Goal: Transaction & Acquisition: Subscribe to service/newsletter

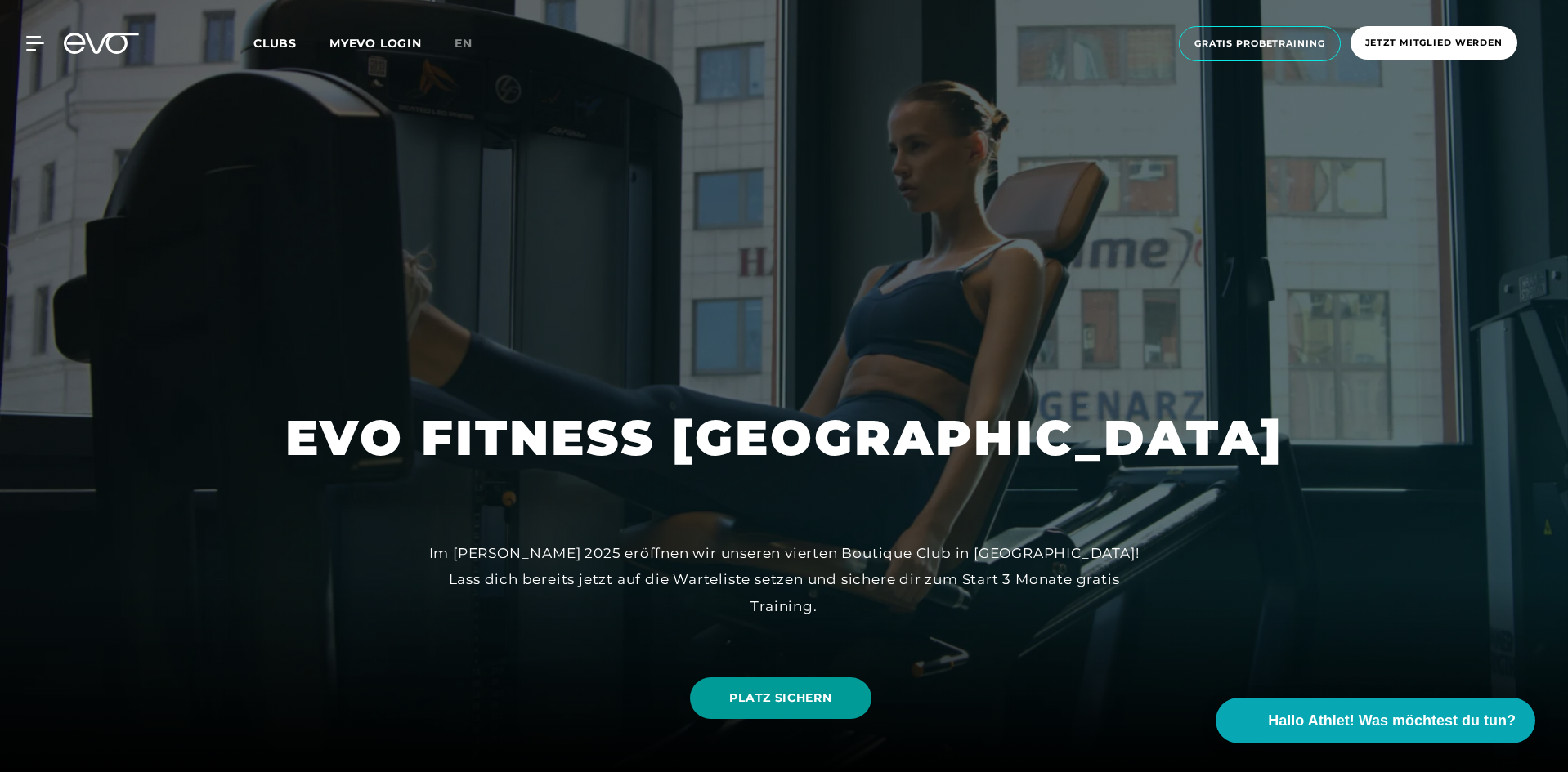
click at [804, 701] on span "PLATZ SICHERN" at bounding box center [781, 698] width 102 height 17
click at [1408, 44] on span "Jetzt Mitglied werden" at bounding box center [1434, 43] width 138 height 14
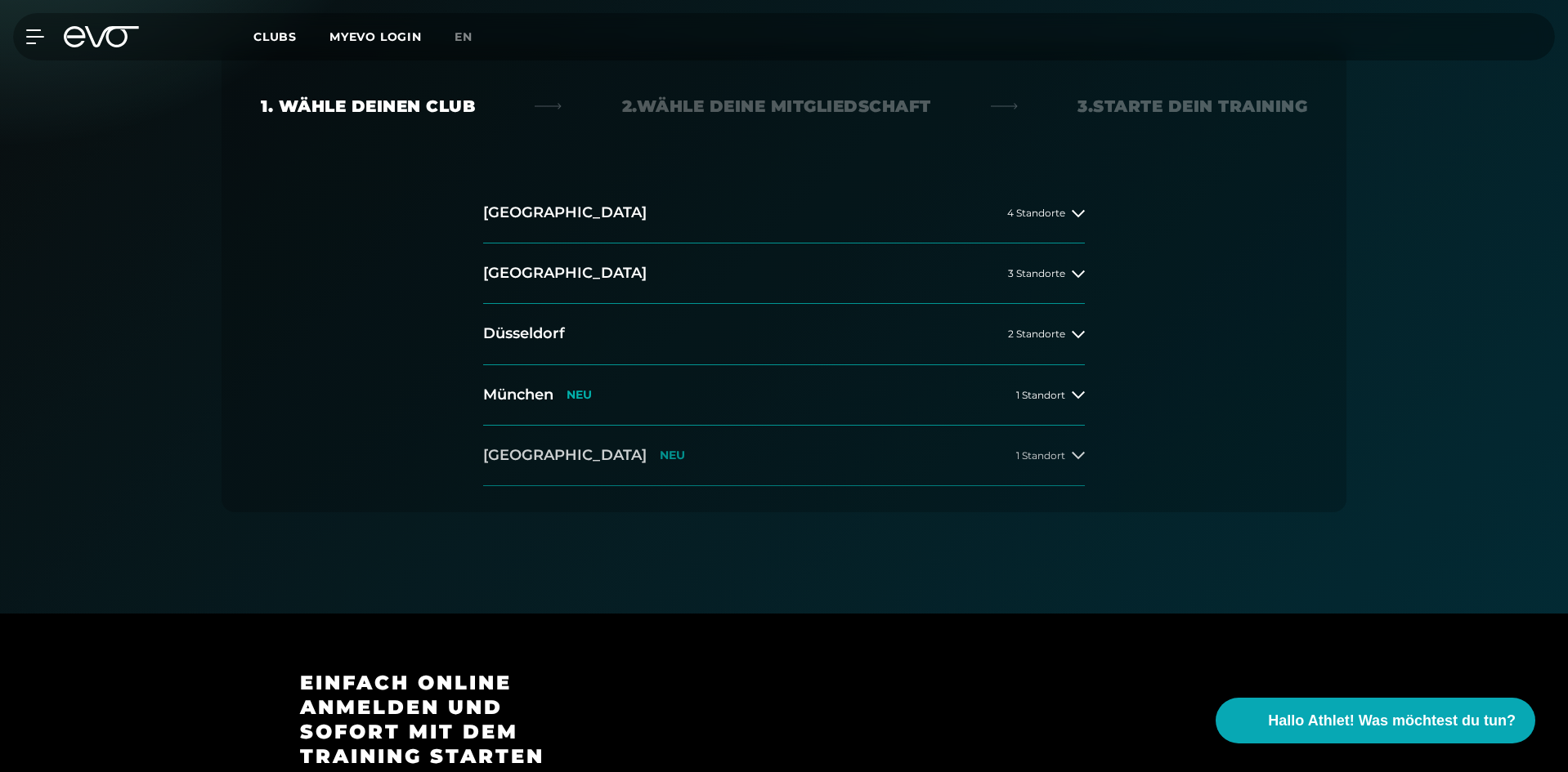
scroll to position [327, 0]
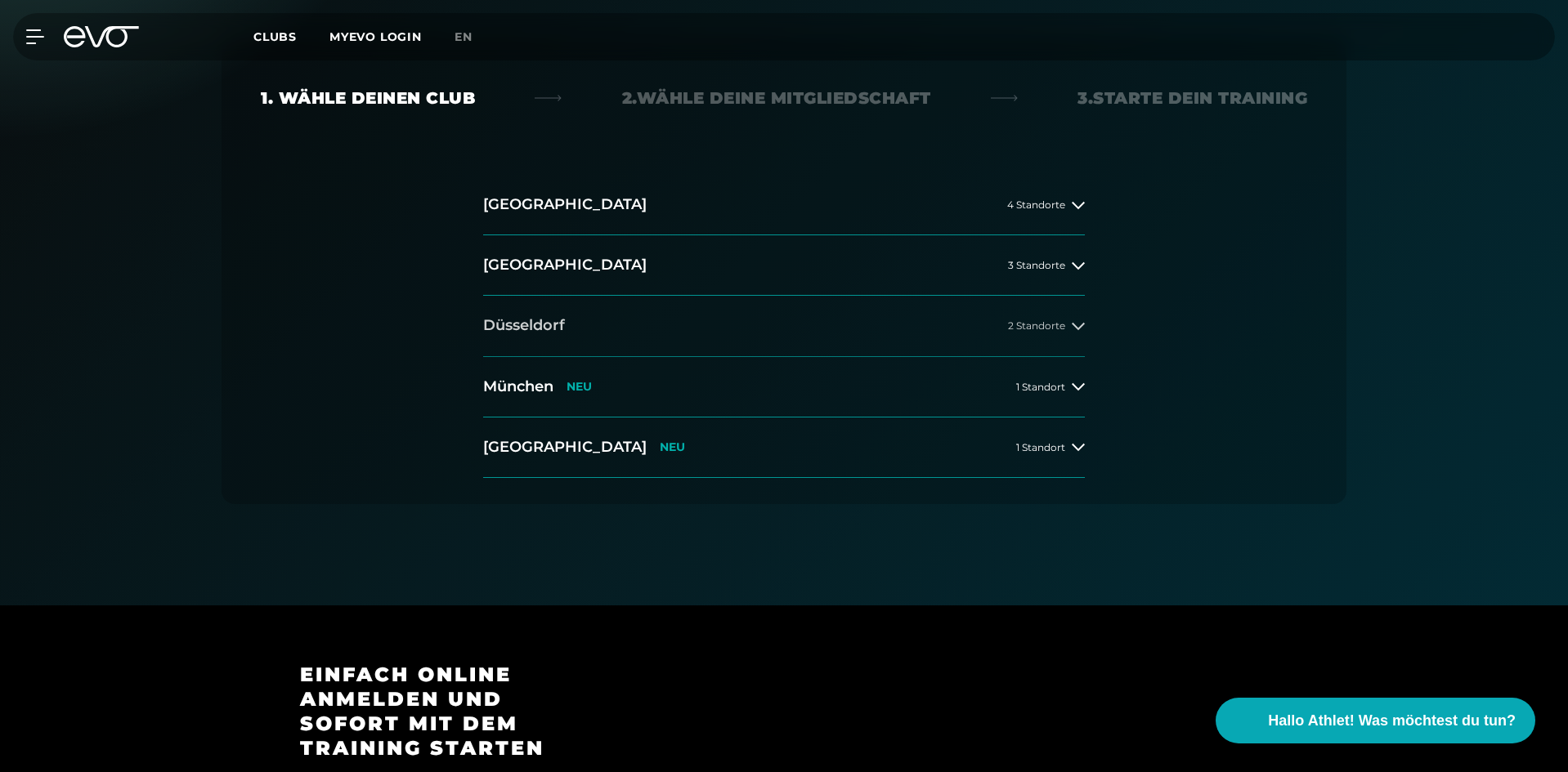
click at [1042, 338] on button "[GEOGRAPHIC_DATA] 2 Standorte" at bounding box center [784, 325] width 602 height 60
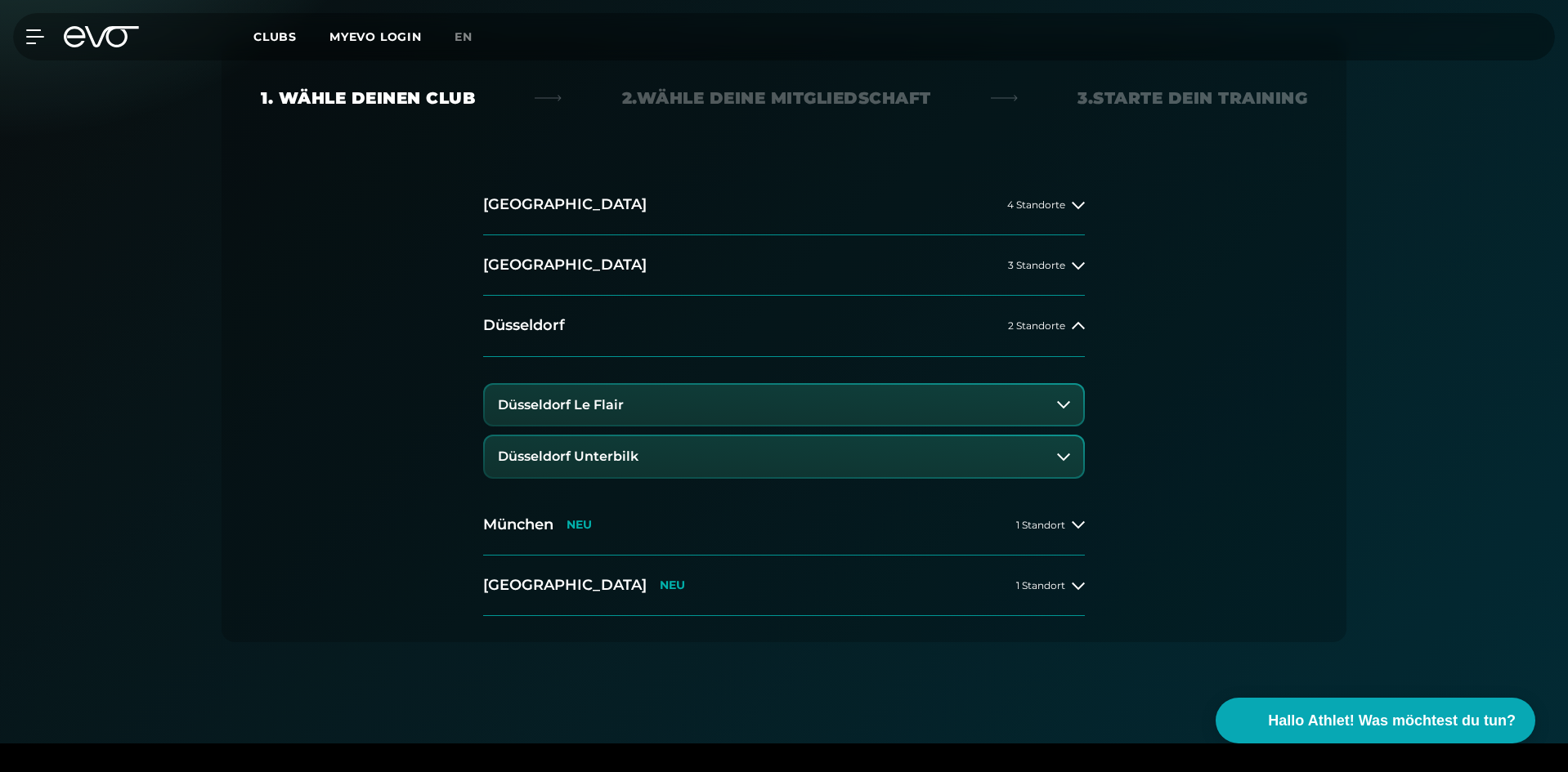
click at [622, 405] on h3 "Düsseldorf Le Flair" at bounding box center [561, 405] width 126 height 15
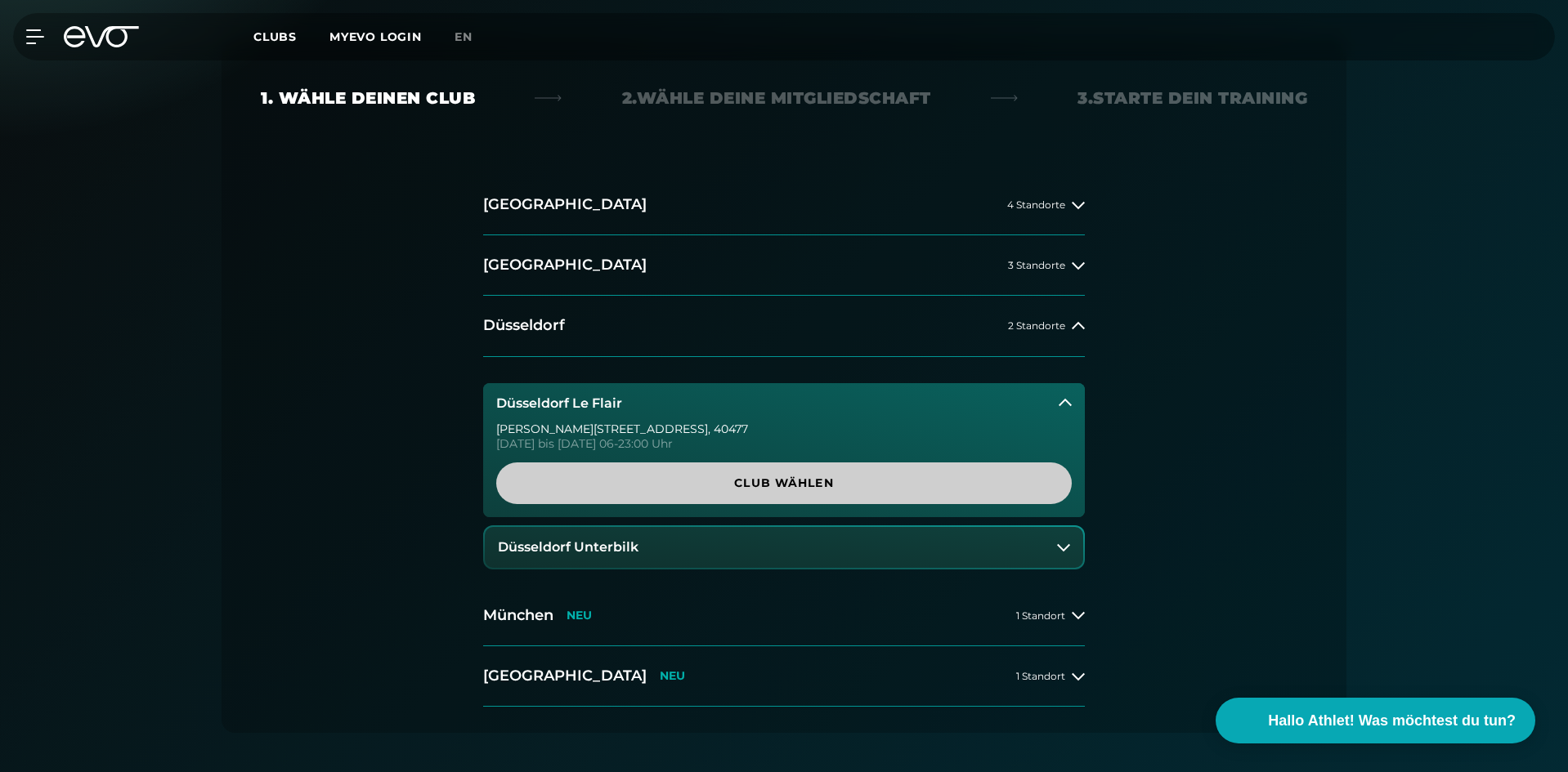
click at [753, 489] on span "Club wählen" at bounding box center [784, 483] width 497 height 17
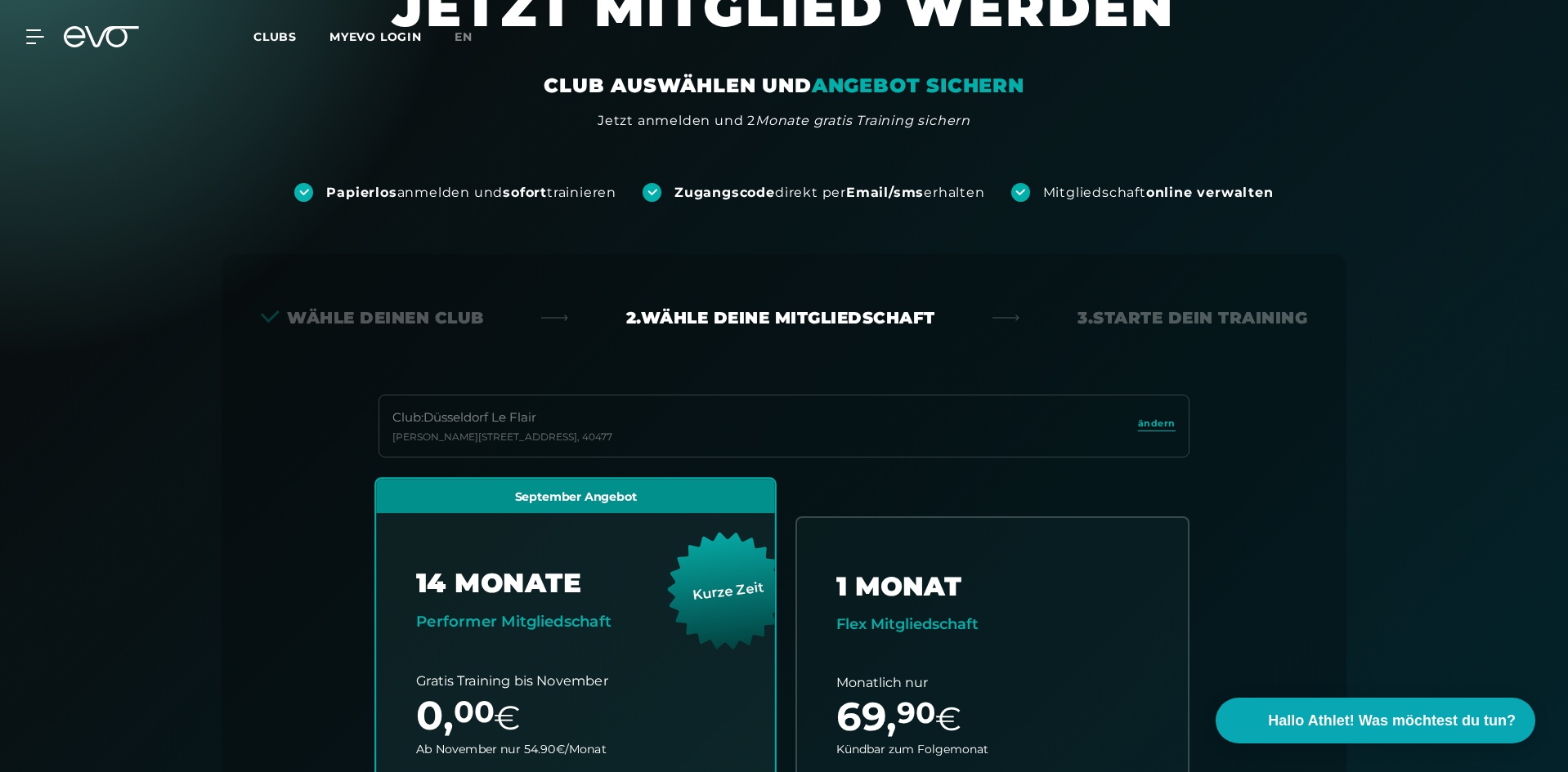
scroll to position [0, 0]
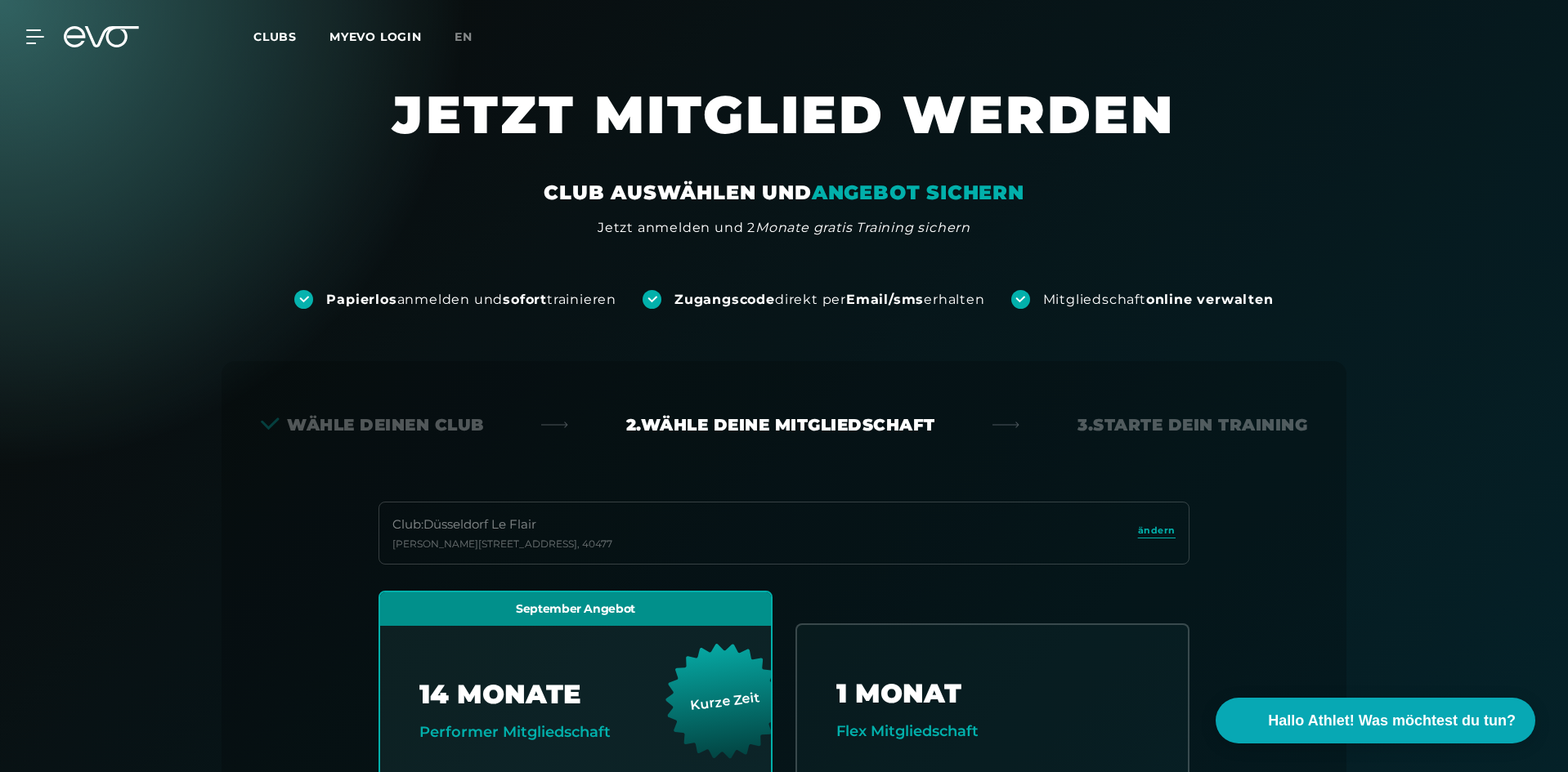
click at [411, 425] on div "Wähle deinen Club" at bounding box center [372, 425] width 223 height 23
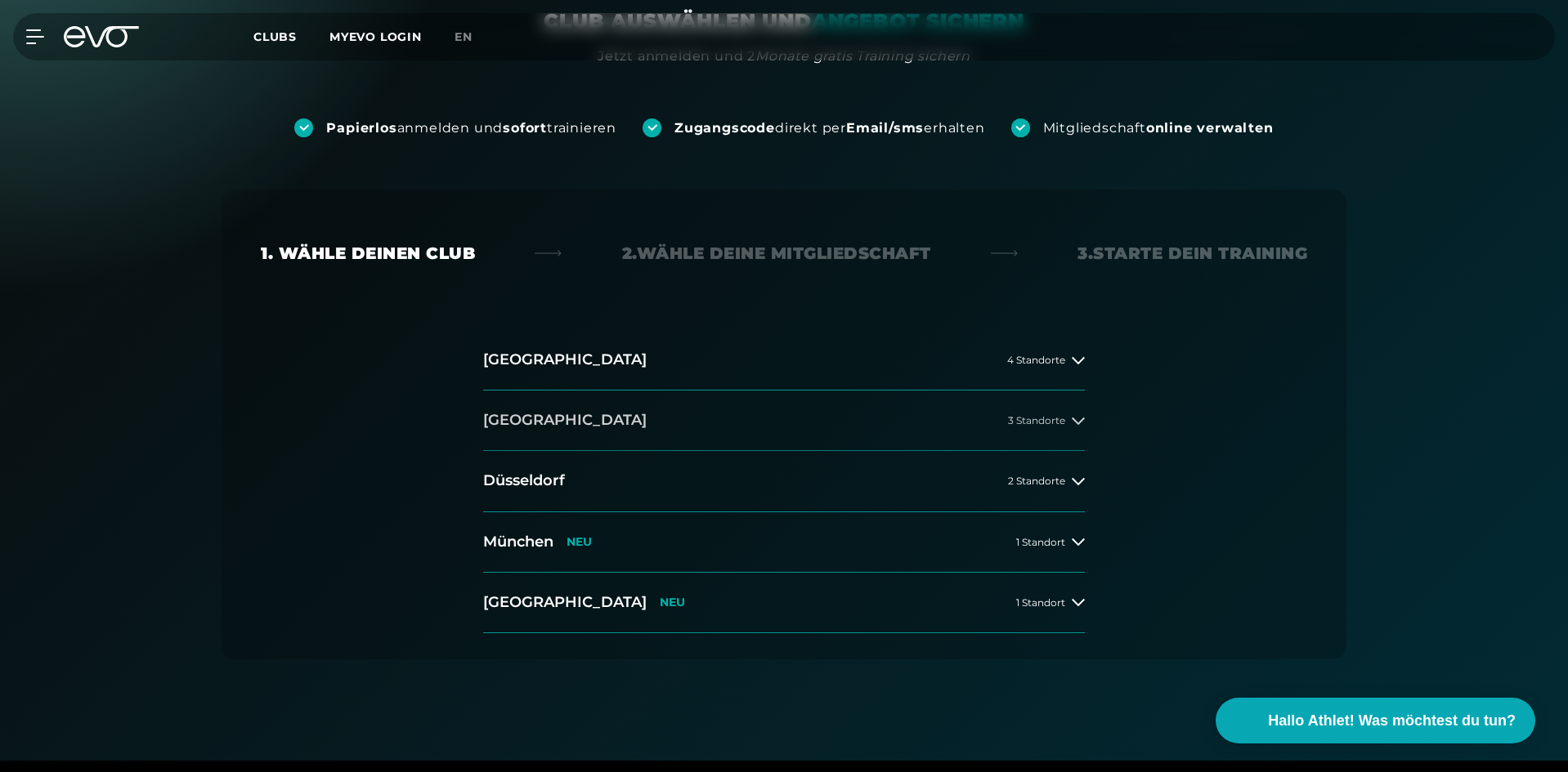
scroll to position [163, 0]
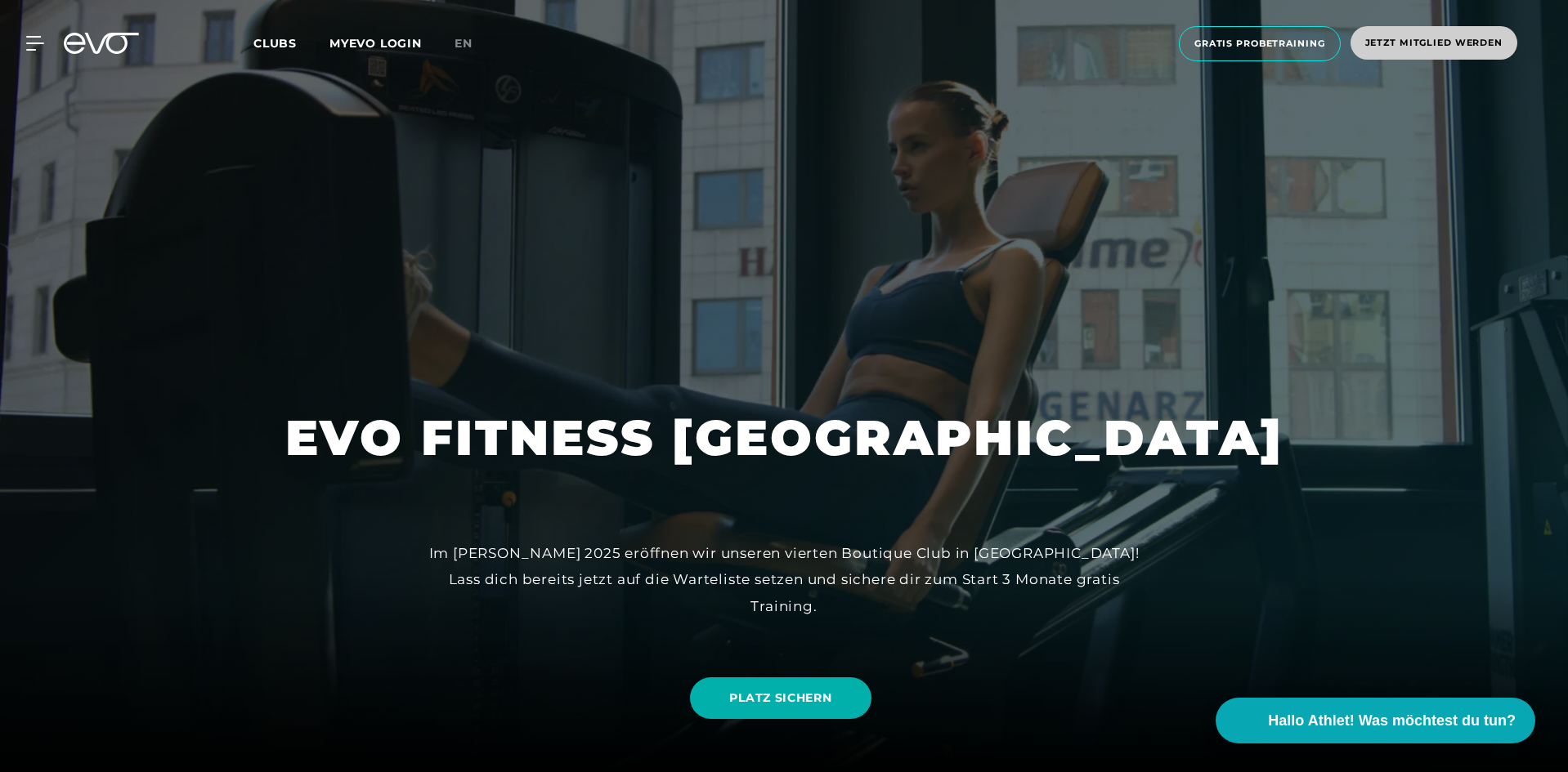
click at [1415, 44] on span "Jetzt Mitglied werden" at bounding box center [1434, 43] width 138 height 14
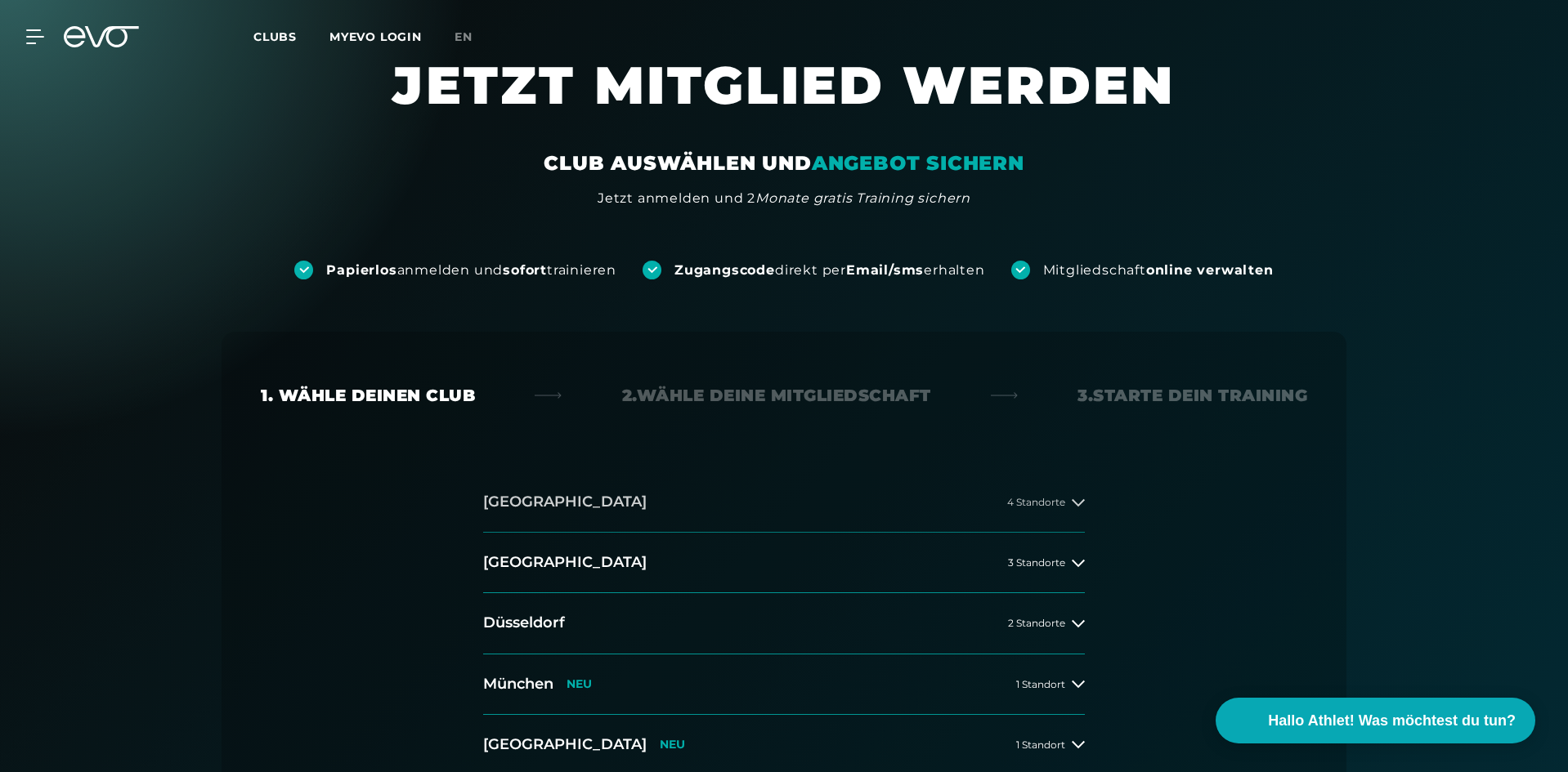
scroll to position [82, 0]
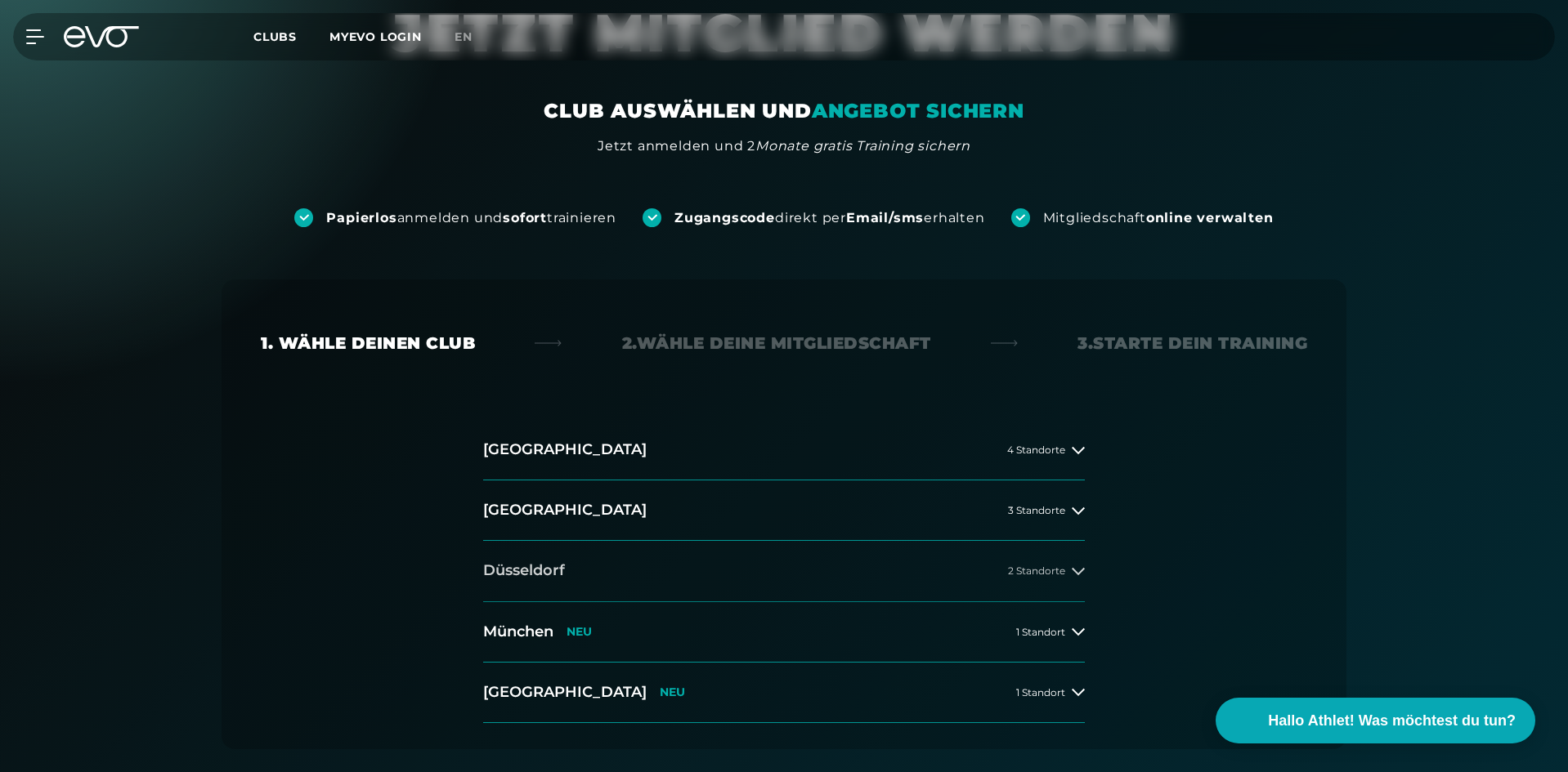
click at [598, 566] on button "[GEOGRAPHIC_DATA] 2 Standorte" at bounding box center [784, 571] width 602 height 60
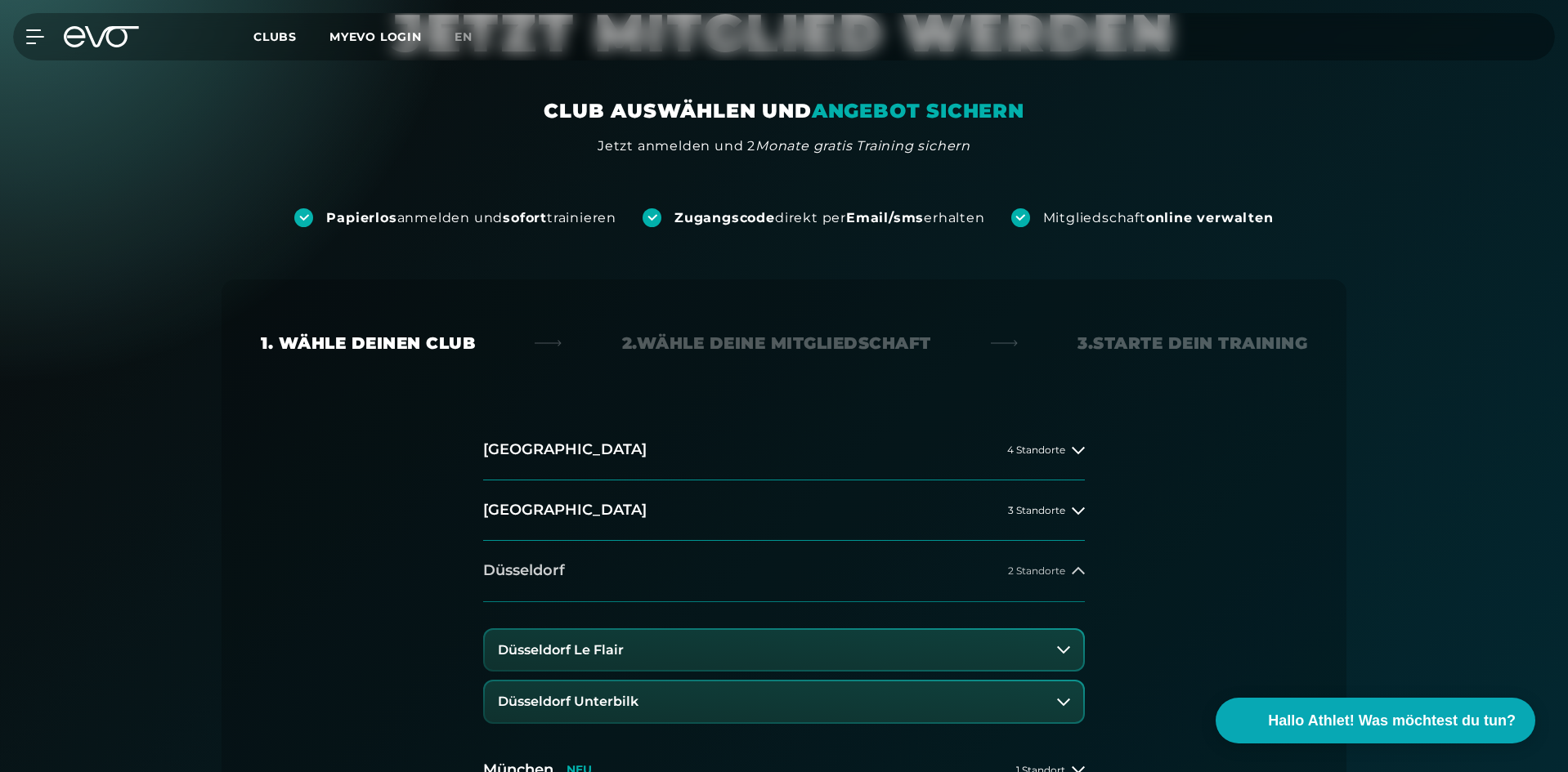
scroll to position [246, 0]
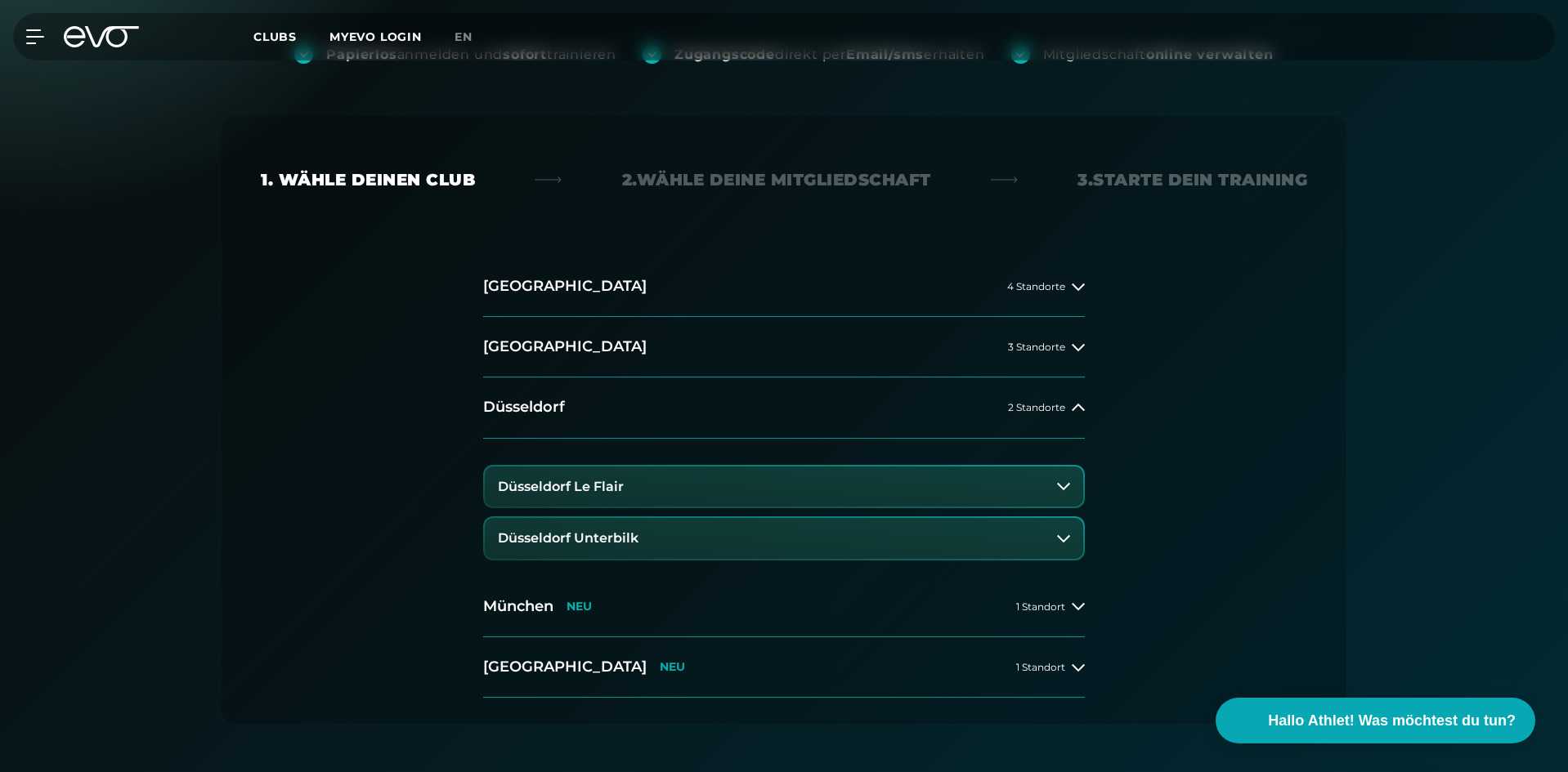
click at [678, 539] on button "Düsseldorf Unterbilk" at bounding box center [784, 539] width 599 height 41
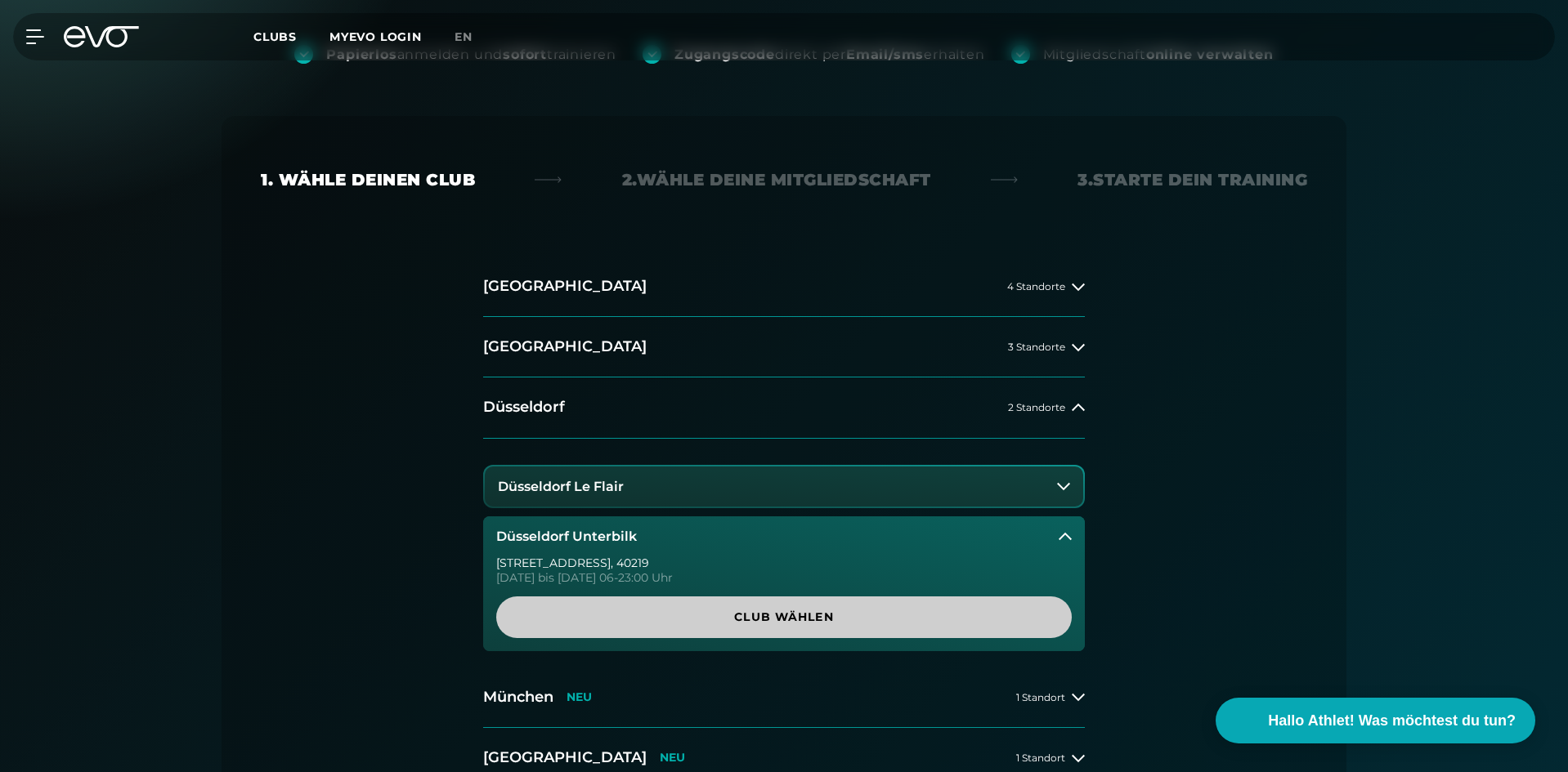
click at [678, 620] on span "Club wählen" at bounding box center [784, 617] width 497 height 17
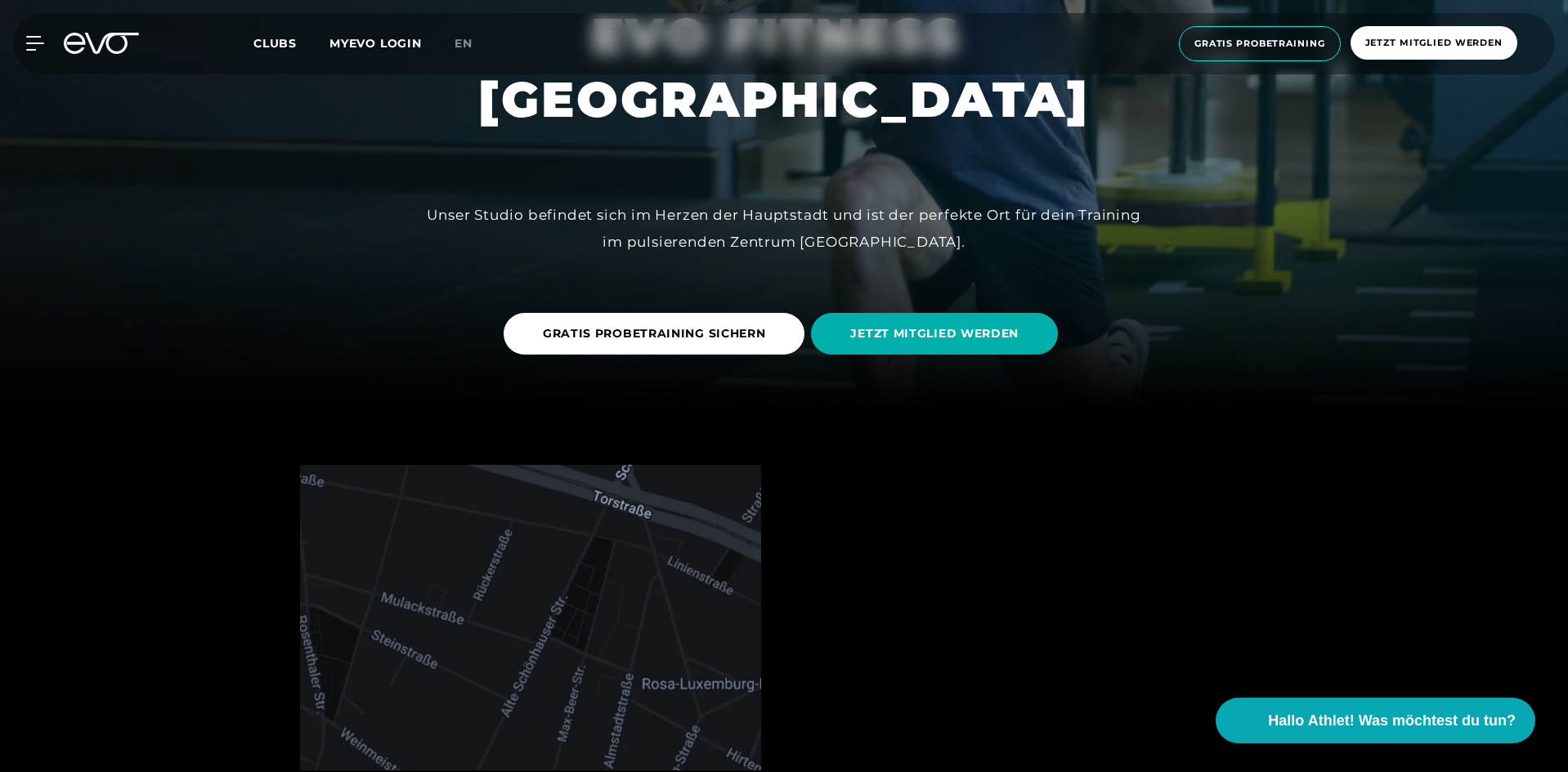
scroll to position [409, 0]
